Goal: Information Seeking & Learning: Learn about a topic

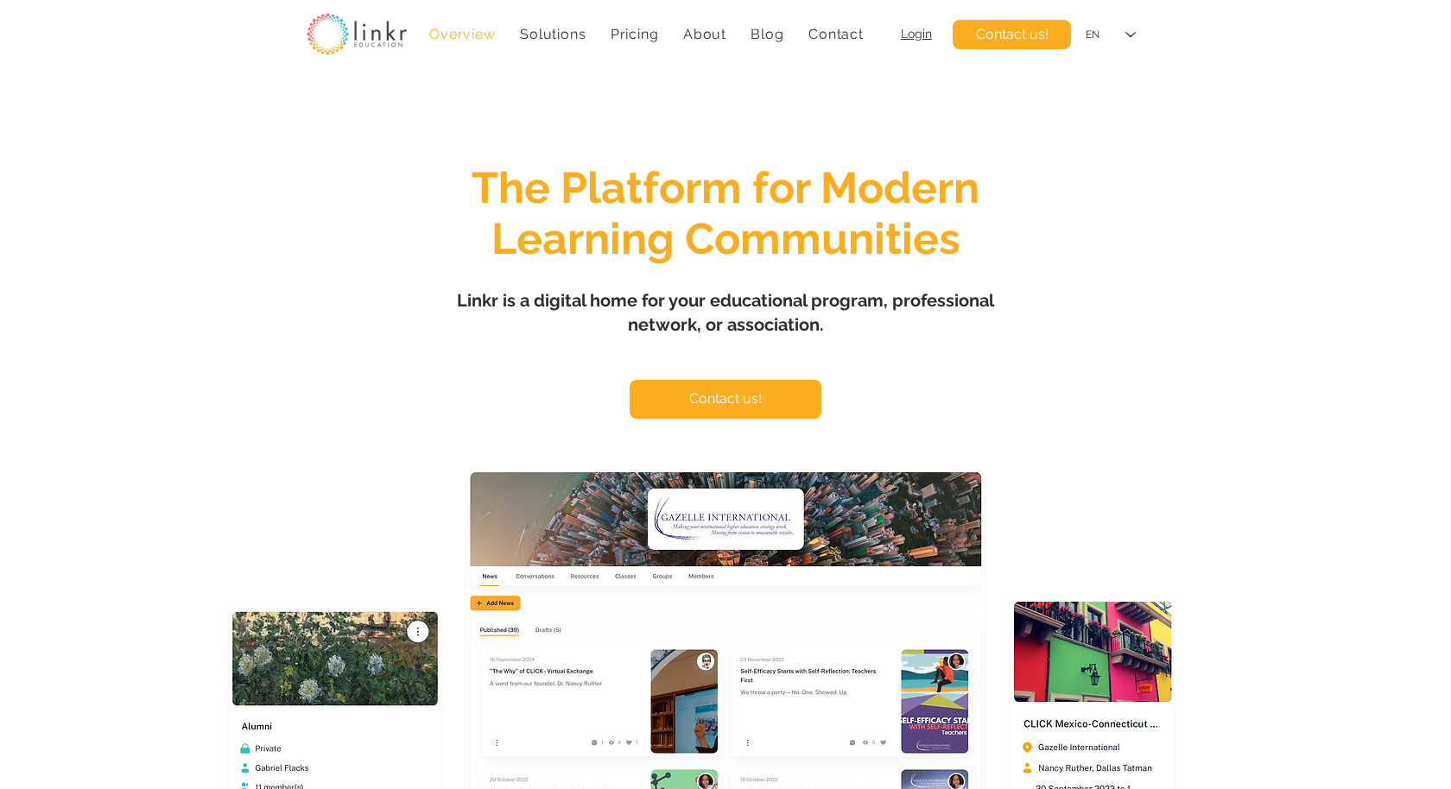
click at [914, 39] on span "Login" at bounding box center [916, 34] width 31 height 14
click at [632, 30] on span "Pricing" at bounding box center [634, 34] width 48 height 16
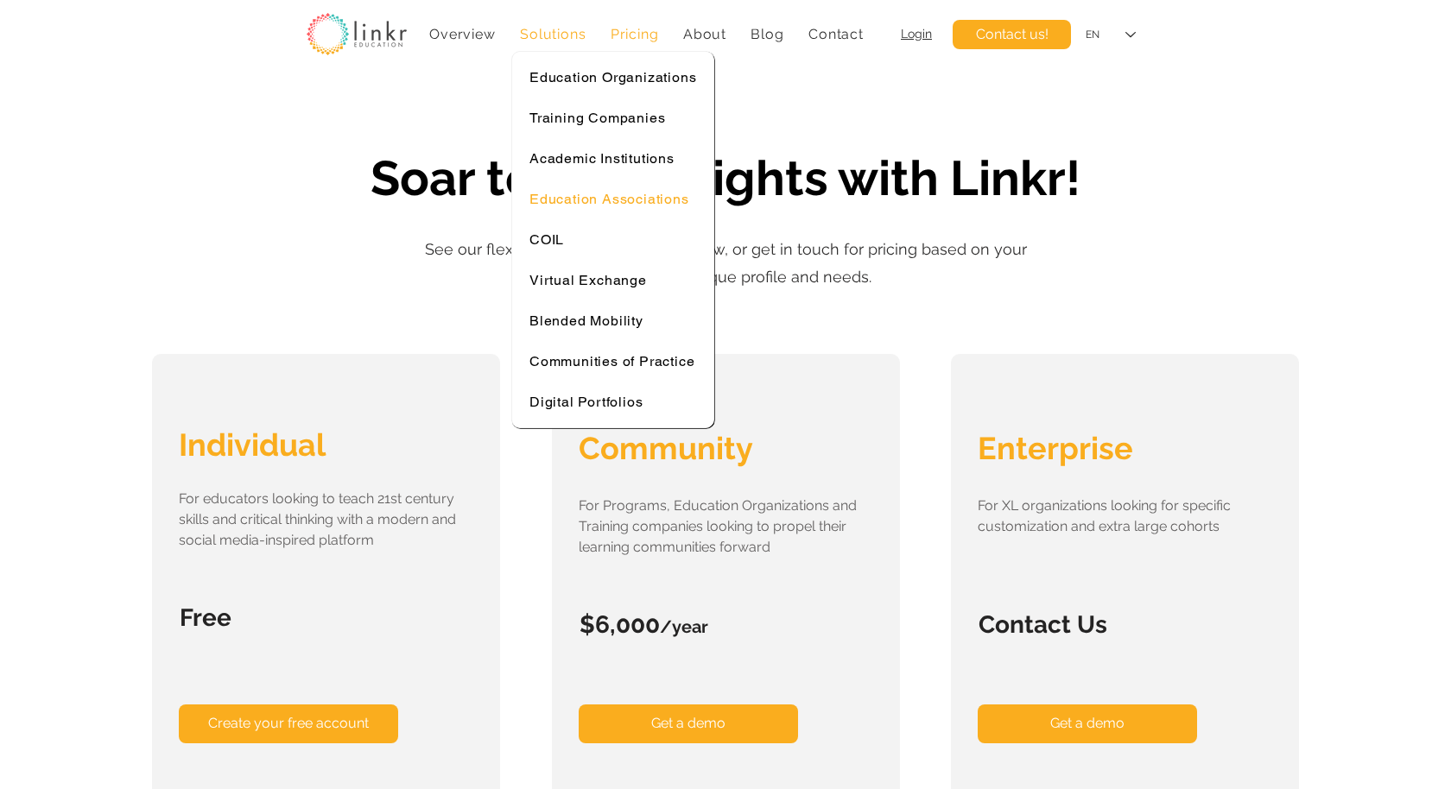
click at [623, 196] on span "Education Associations" at bounding box center [609, 199] width 160 height 16
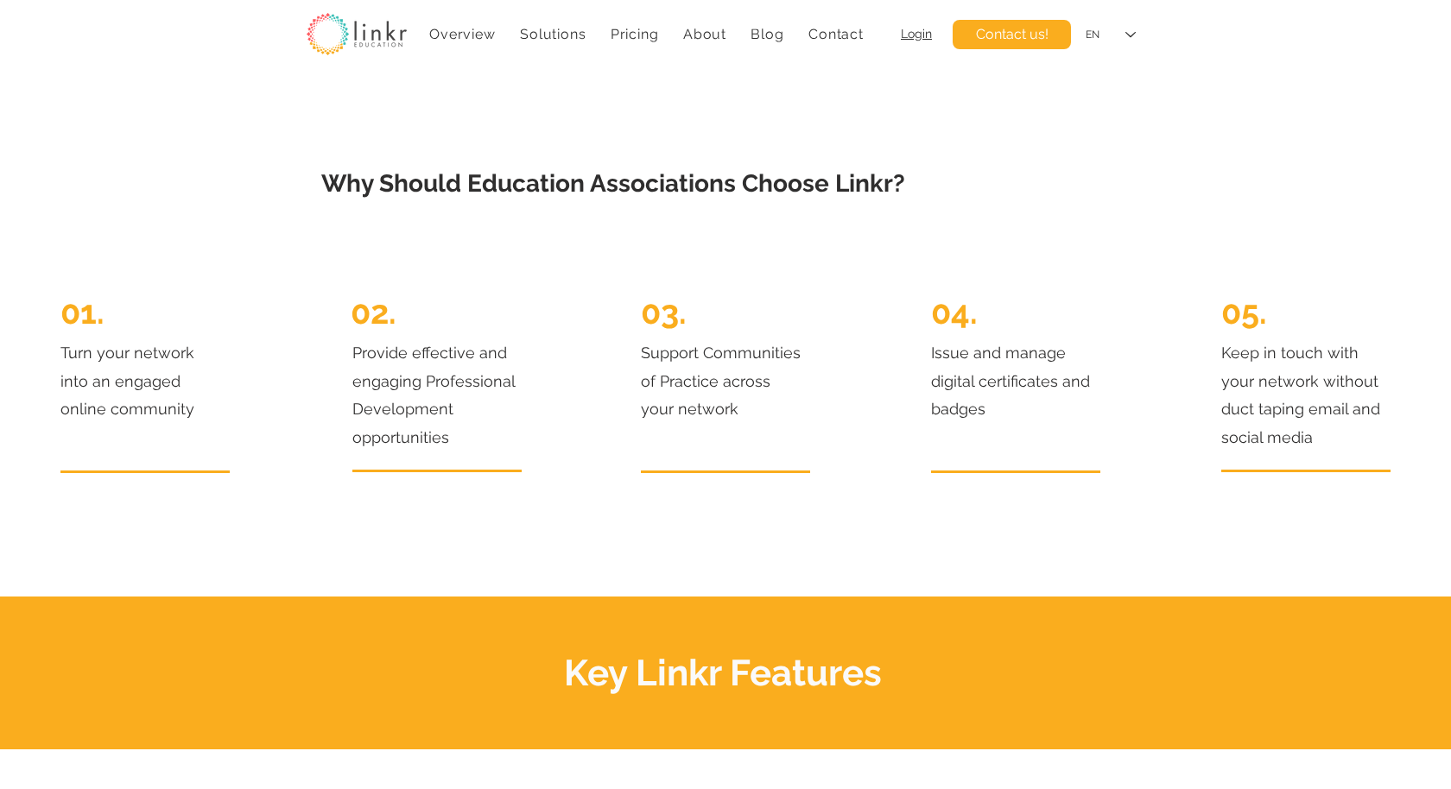
scroll to position [818, 0]
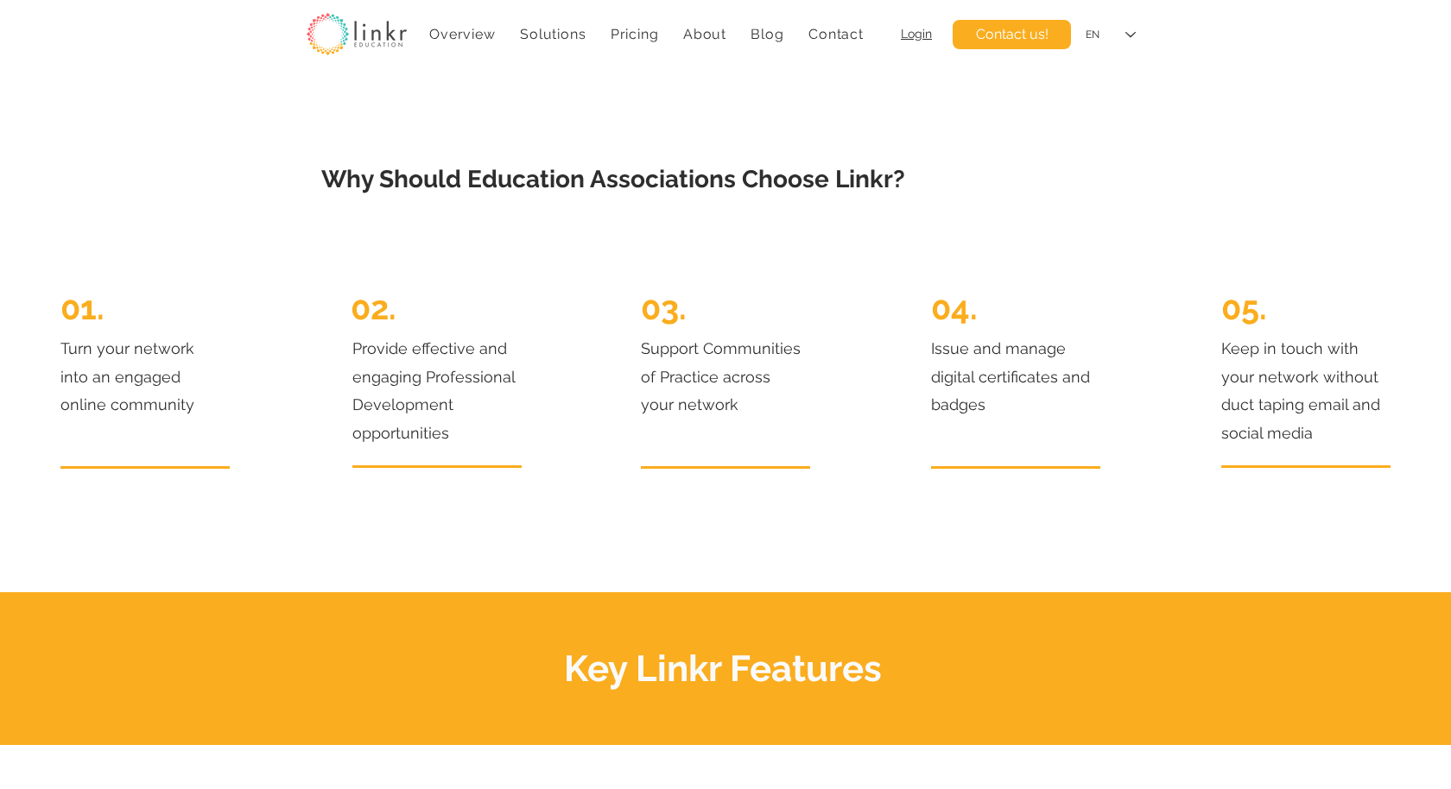
click at [128, 401] on p "Turn your network into an engaged online community" at bounding box center [141, 377] width 163 height 84
click at [450, 420] on span "Provide effective and engaging Professional Development opportunities" at bounding box center [433, 390] width 162 height 102
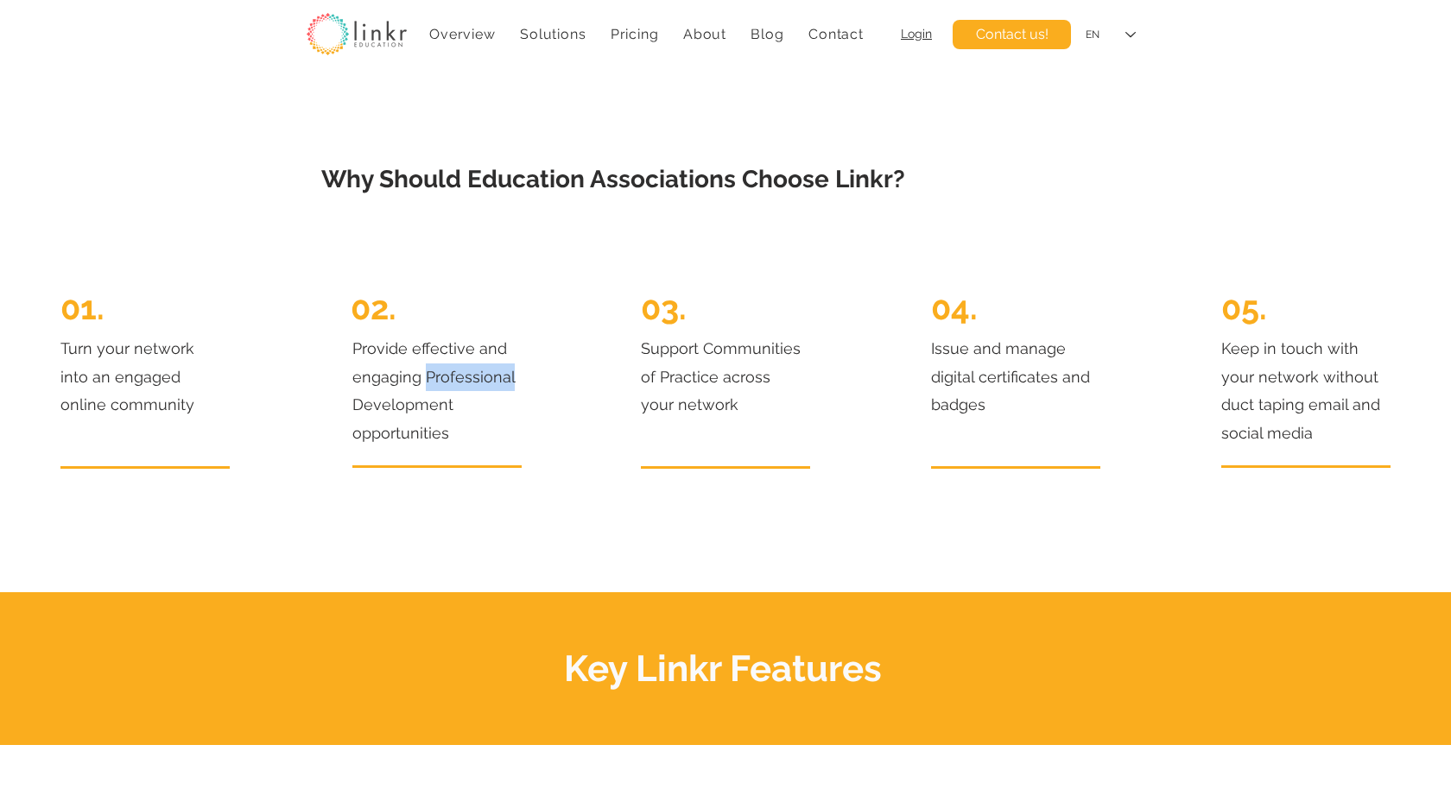
click at [450, 420] on span "Provide effective and engaging Professional Development opportunities" at bounding box center [433, 390] width 162 height 102
click at [683, 414] on span "Support Communities of Practice across your network" at bounding box center [721, 376] width 160 height 74
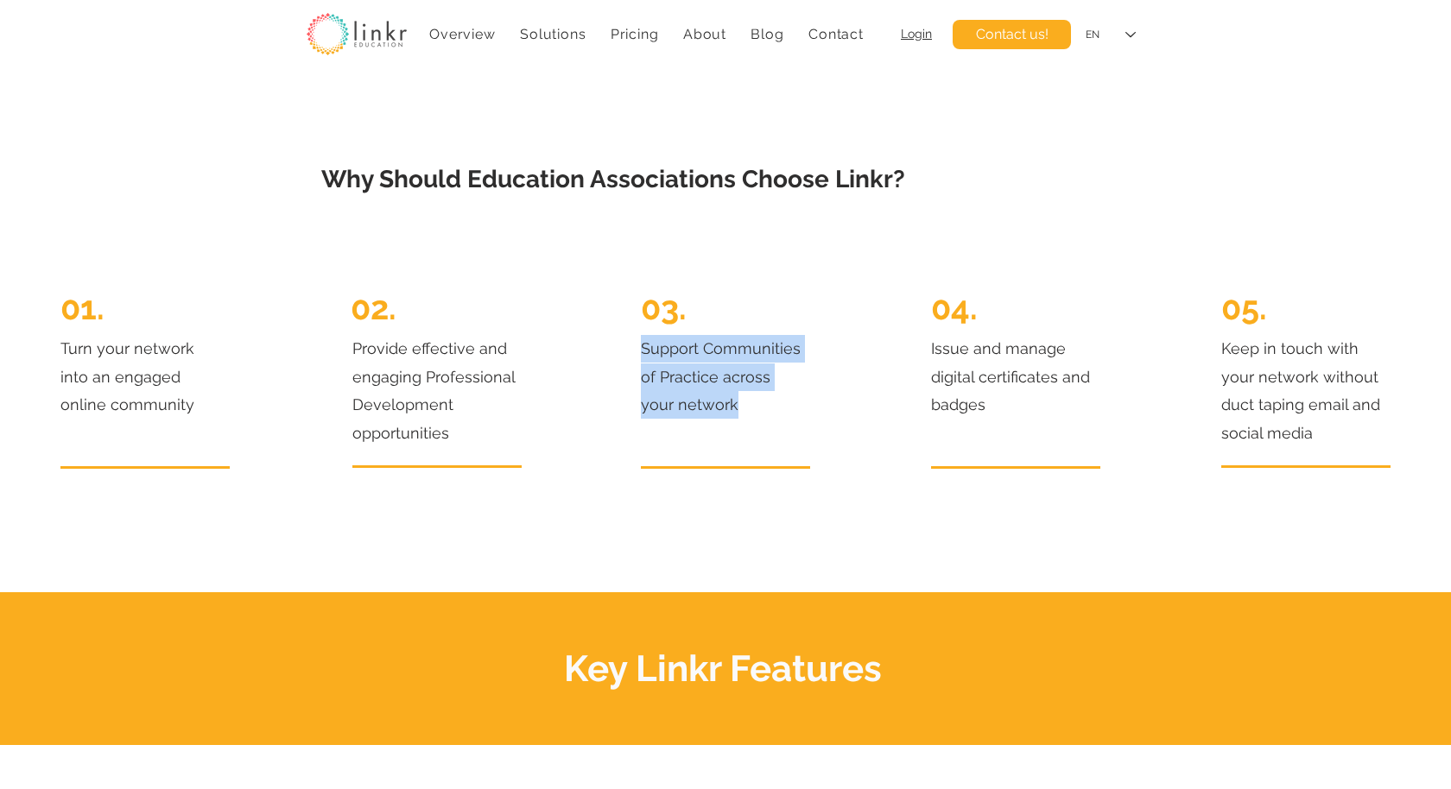
click at [683, 414] on span "Support Communities of Practice across your network" at bounding box center [721, 376] width 160 height 74
click at [971, 414] on span "Issue and manage digital certificates and badges" at bounding box center [1010, 376] width 159 height 74
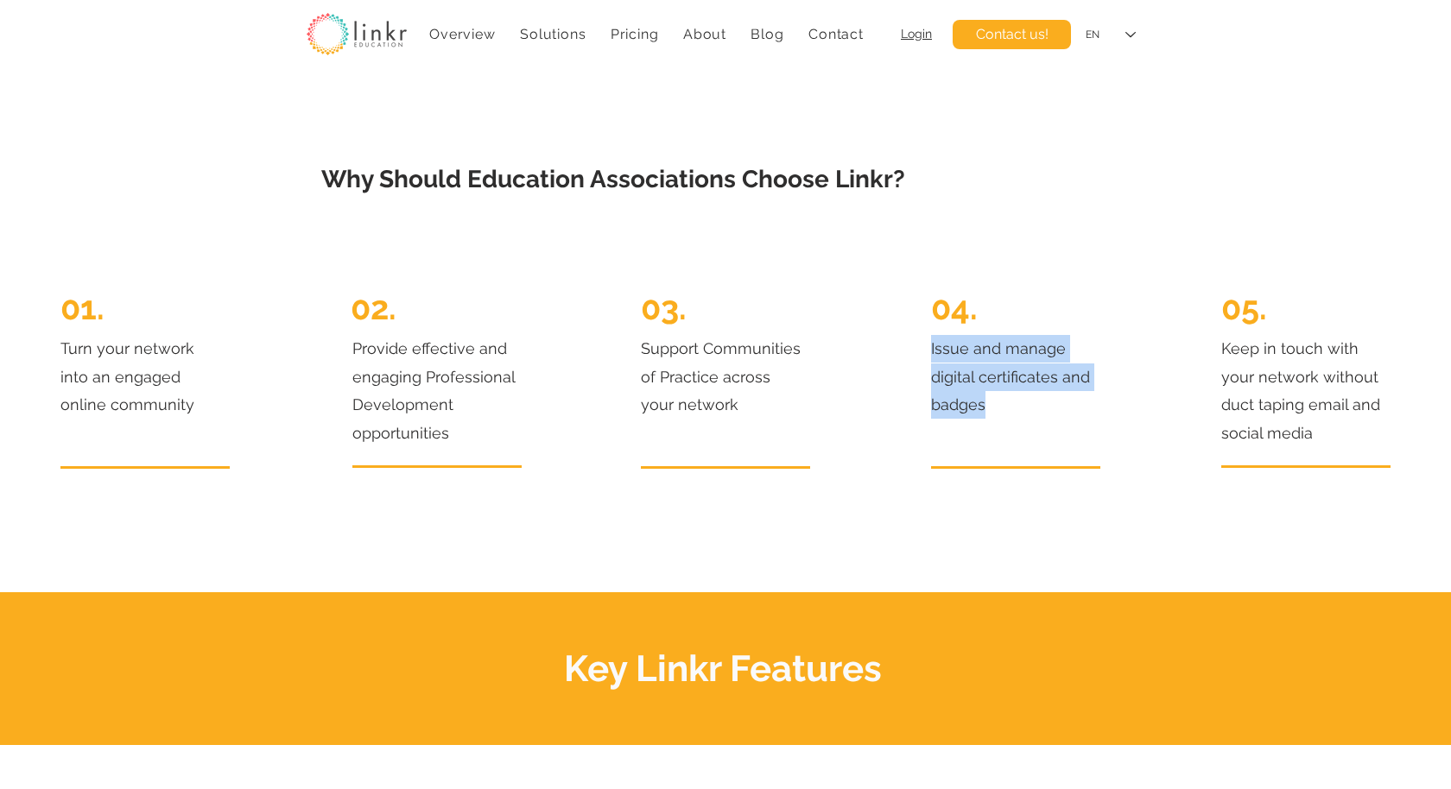
click at [971, 414] on span "Issue and manage digital certificates and badges" at bounding box center [1010, 376] width 159 height 74
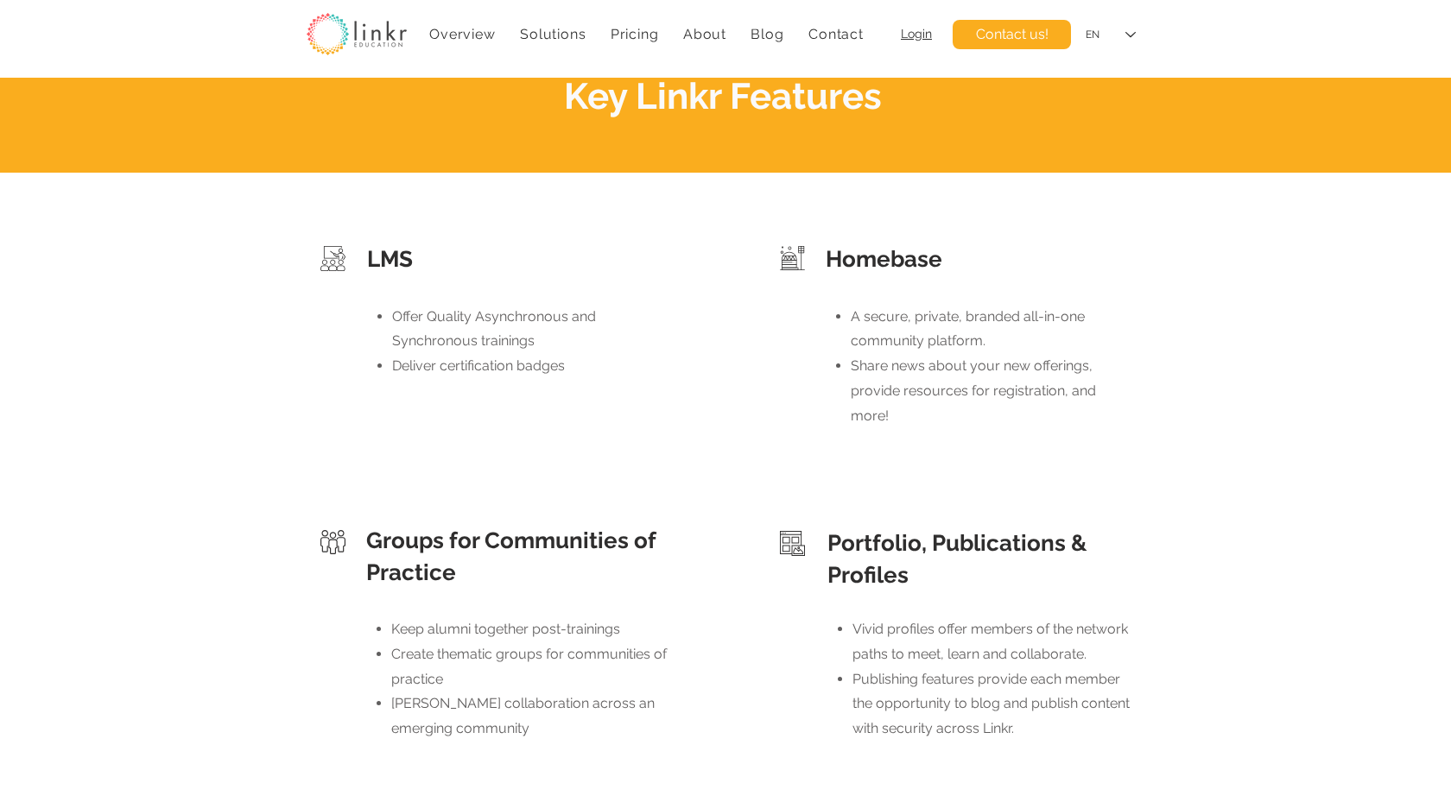
scroll to position [1418, 0]
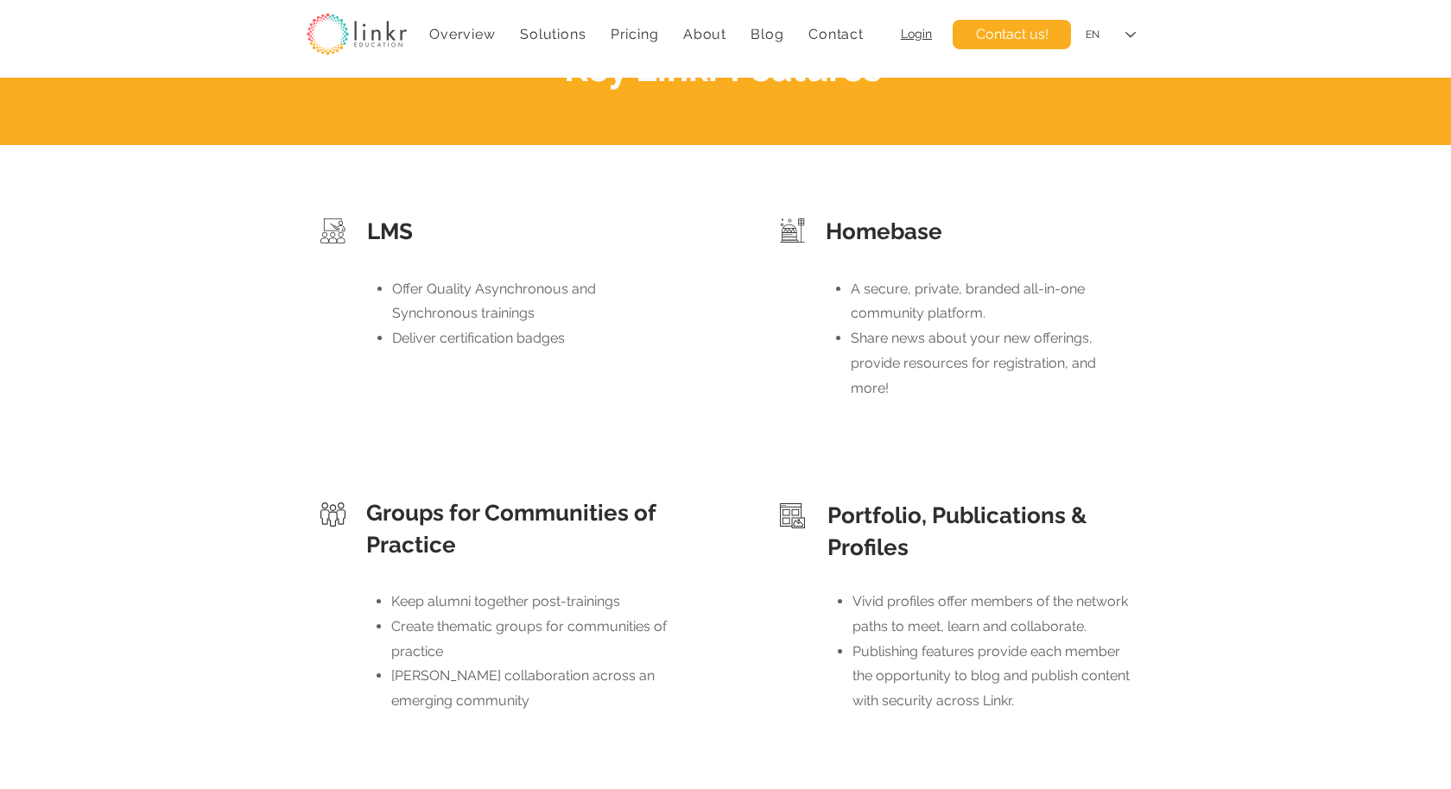
click at [21, 295] on div at bounding box center [725, 471] width 1451 height 652
click at [927, 35] on span "Login" at bounding box center [916, 34] width 31 height 14
